Goal: Information Seeking & Learning: Learn about a topic

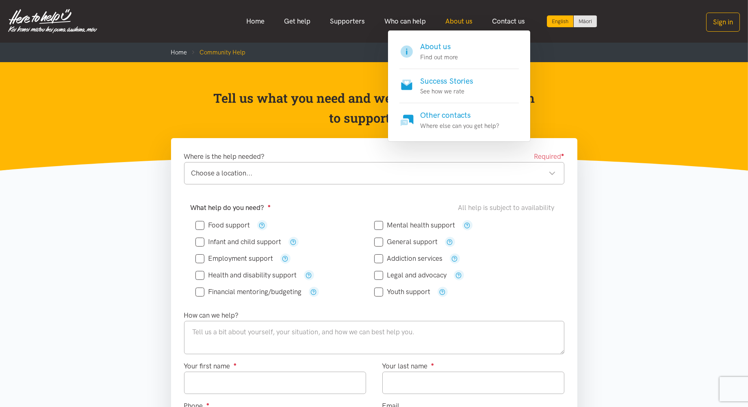
click at [453, 22] on link "About us" at bounding box center [458, 21] width 47 height 17
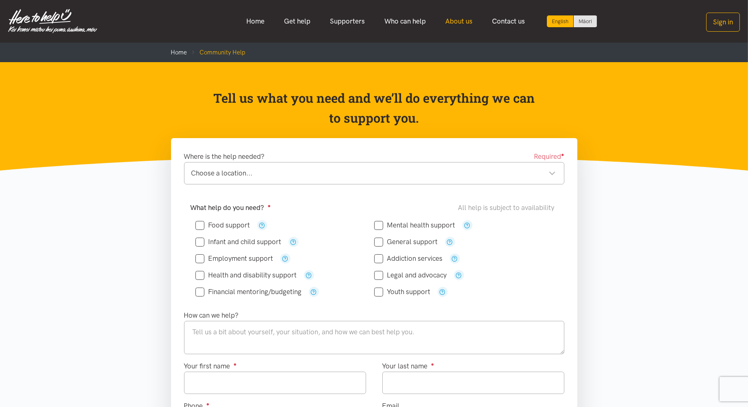
click at [453, 22] on link "About us" at bounding box center [458, 21] width 47 height 17
click at [473, 25] on link "About us" at bounding box center [458, 21] width 47 height 17
click at [470, 26] on link "About us" at bounding box center [458, 21] width 47 height 17
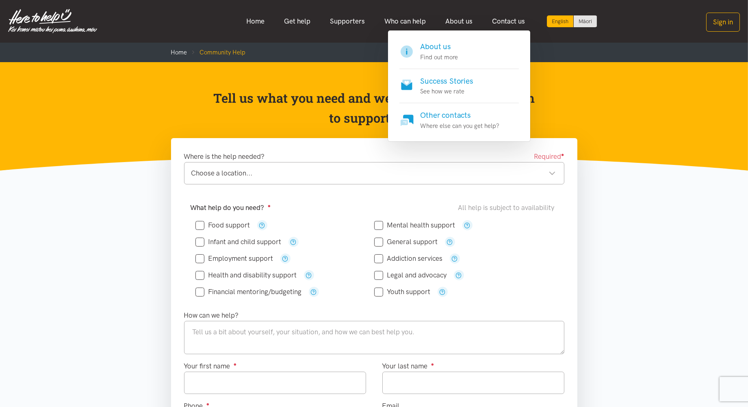
click at [446, 43] on h4 "About us" at bounding box center [439, 46] width 38 height 11
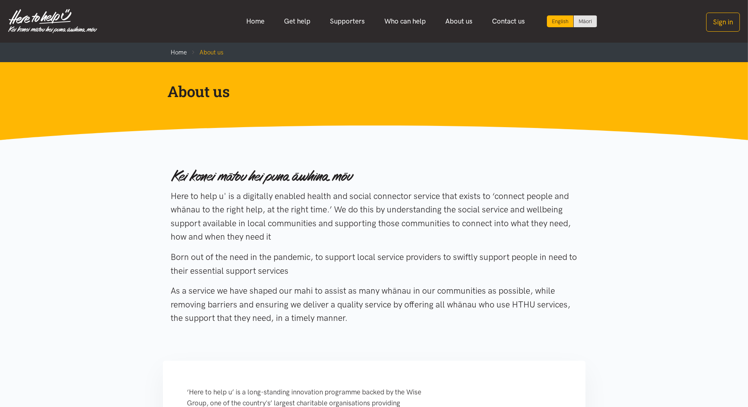
click at [275, 194] on p "Here to help u' is a digitally enabled health and social connector service that…" at bounding box center [374, 216] width 406 height 54
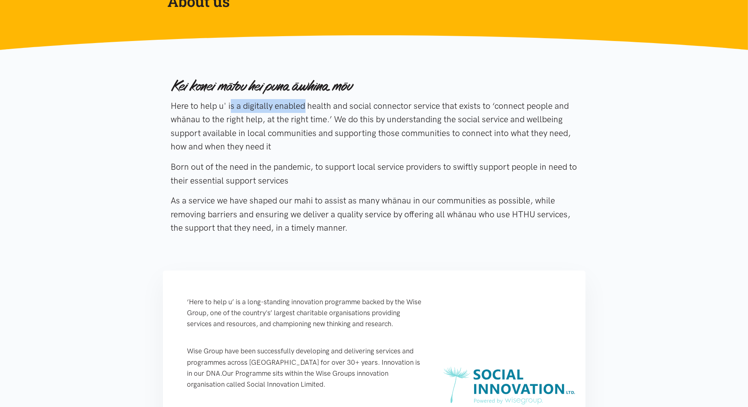
drag, startPoint x: 164, startPoint y: 104, endPoint x: 244, endPoint y: 103, distance: 79.2
click at [244, 103] on div "Here to help u' is a digitally enabled health and social connector service that…" at bounding box center [374, 157] width 422 height 177
drag, startPoint x: 244, startPoint y: 103, endPoint x: 309, endPoint y: 120, distance: 67.1
click at [309, 120] on p "Here to help u' is a digitally enabled health and social connector service that…" at bounding box center [374, 126] width 406 height 54
click at [338, 116] on p "Here to help u' is a digitally enabled health and social connector service that…" at bounding box center [374, 126] width 406 height 54
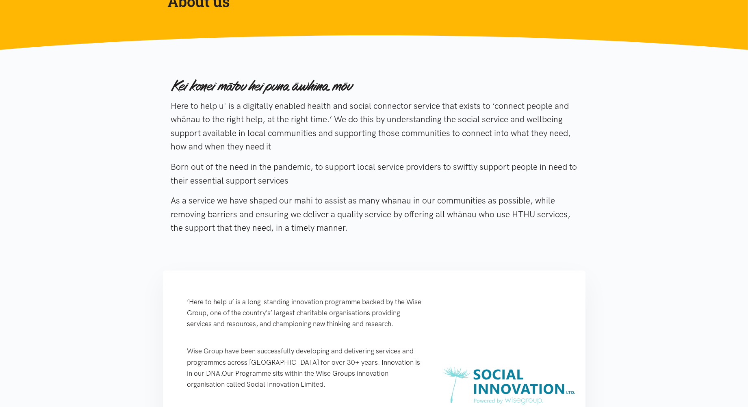
drag, startPoint x: 338, startPoint y: 116, endPoint x: 331, endPoint y: 115, distance: 7.0
click at [331, 115] on p "Here to help u' is a digitally enabled health and social connector service that…" at bounding box center [374, 126] width 406 height 54
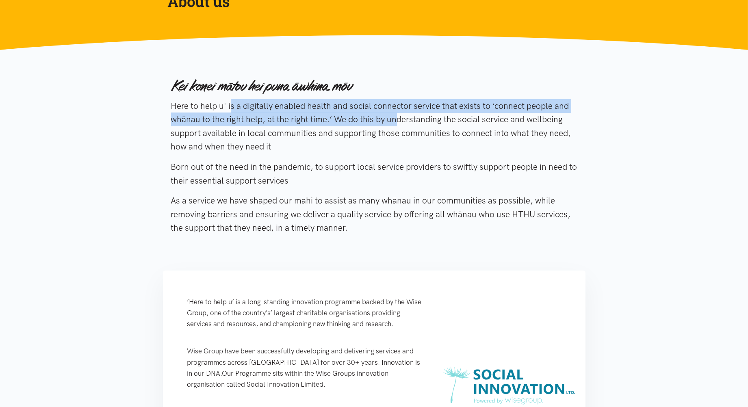
drag, startPoint x: 331, startPoint y: 118, endPoint x: 167, endPoint y: 104, distance: 164.7
click at [167, 104] on div "Here to help u' is a digitally enabled health and social connector service that…" at bounding box center [374, 157] width 422 height 177
copy p "Here to help u' is a digitally enabled health and social connector service that…"
